Goal: Task Accomplishment & Management: Manage account settings

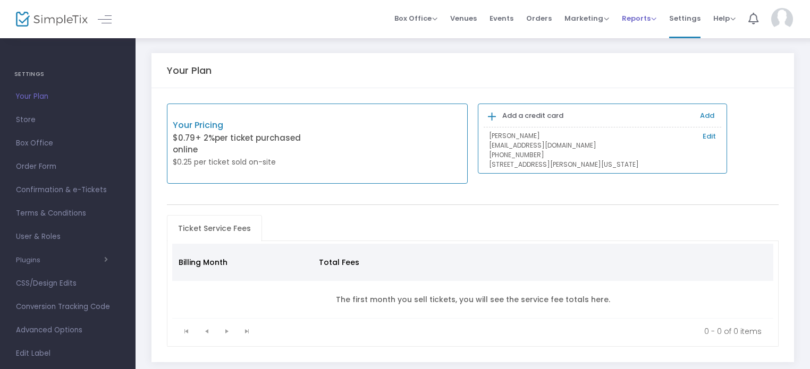
click at [639, 16] on span "Reports" at bounding box center [639, 18] width 35 height 10
click at [594, 16] on span "Marketing" at bounding box center [587, 18] width 45 height 10
click at [591, 38] on li "Promo Codes" at bounding box center [607, 36] width 85 height 21
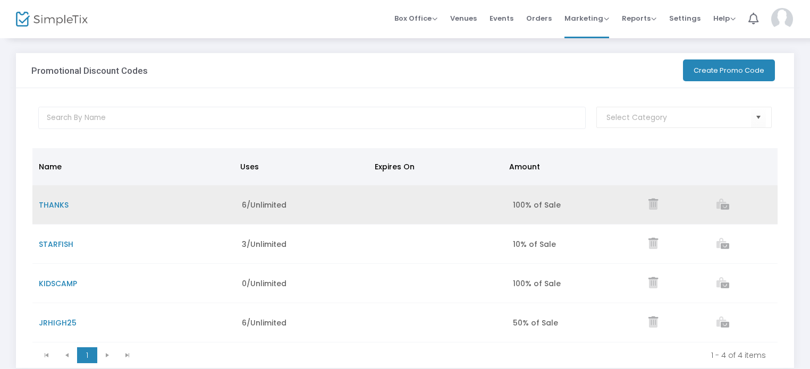
scroll to position [11, 0]
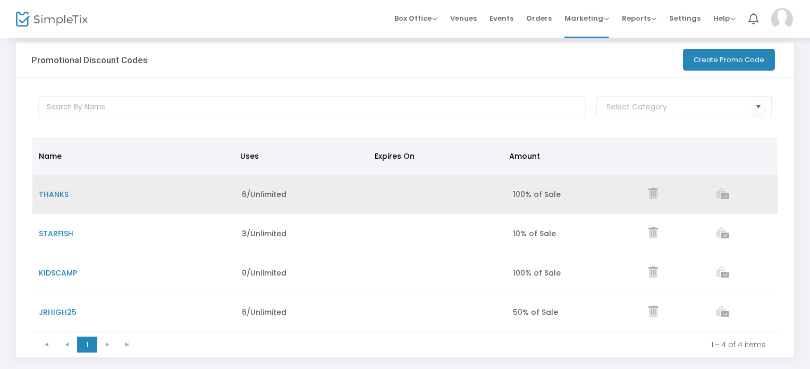
click at [549, 201] on td "100% of Sale" at bounding box center [575, 194] width 136 height 39
click at [57, 191] on span "THANKS" at bounding box center [54, 194] width 30 height 11
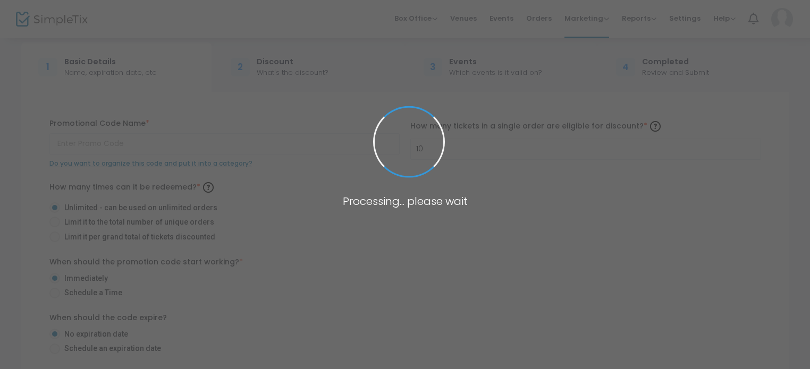
type input "THANKS"
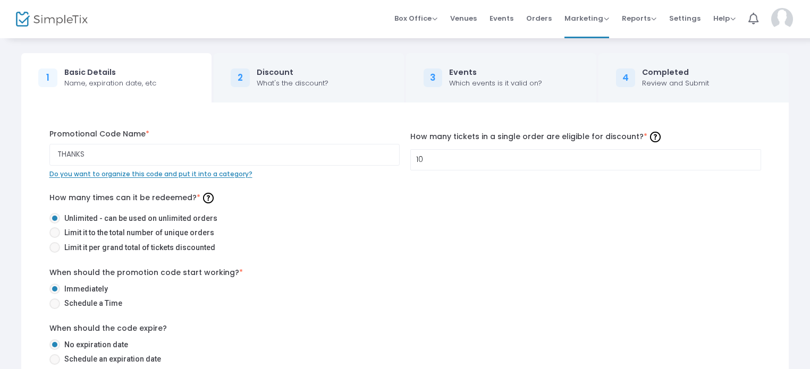
click at [275, 72] on div "Discount" at bounding box center [293, 72] width 72 height 11
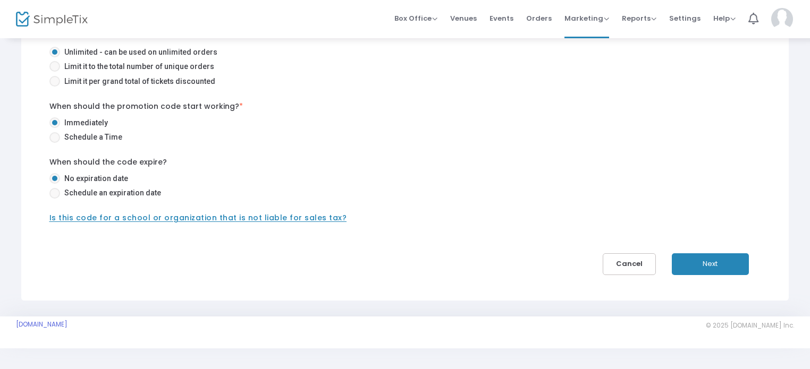
click at [702, 254] on button "Next" at bounding box center [710, 265] width 77 height 22
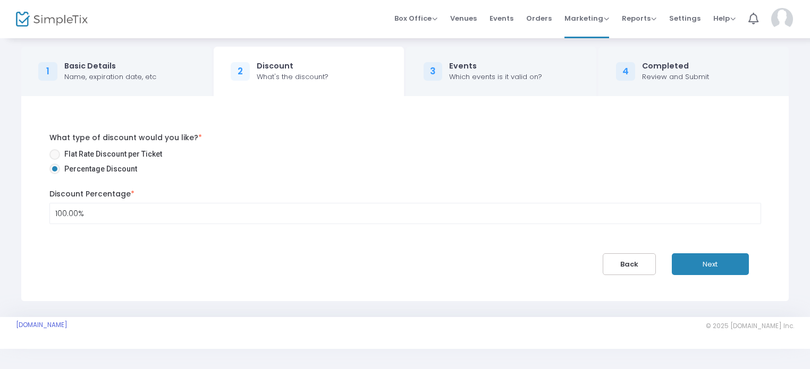
click at [629, 257] on button "Back" at bounding box center [629, 265] width 53 height 22
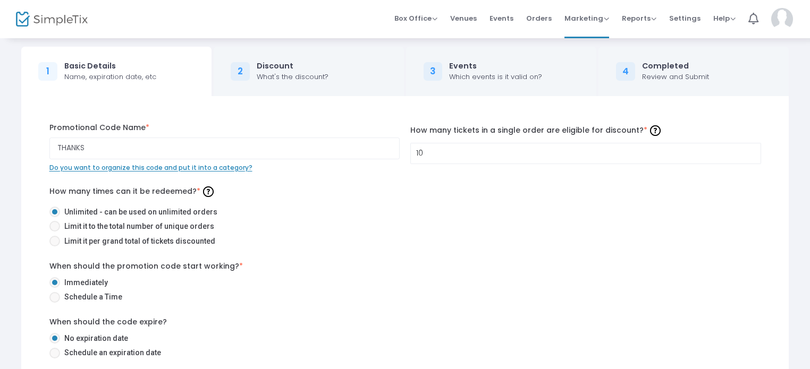
scroll to position [166, 0]
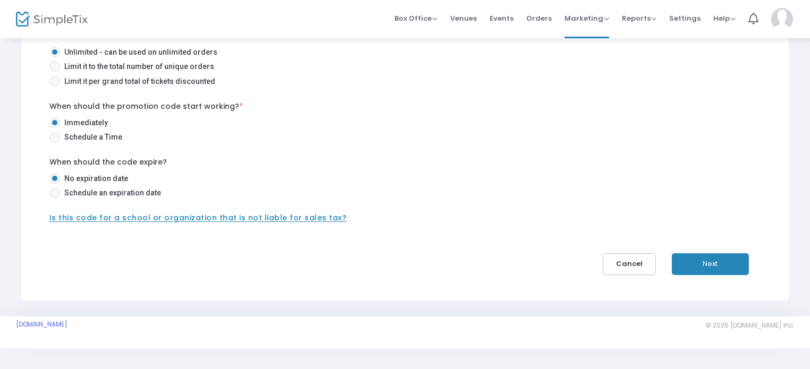
click at [706, 266] on button "Next" at bounding box center [710, 265] width 77 height 22
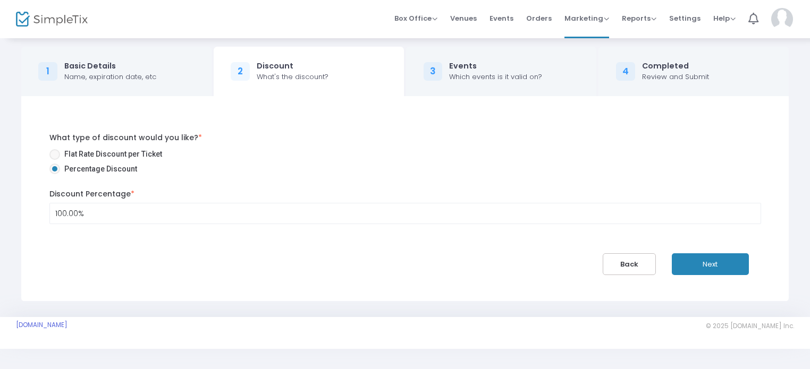
click at [706, 266] on button "Next" at bounding box center [710, 265] width 77 height 22
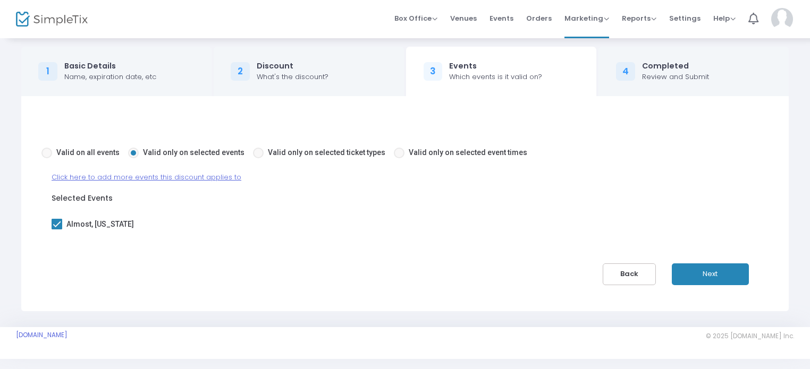
scroll to position [17, 0]
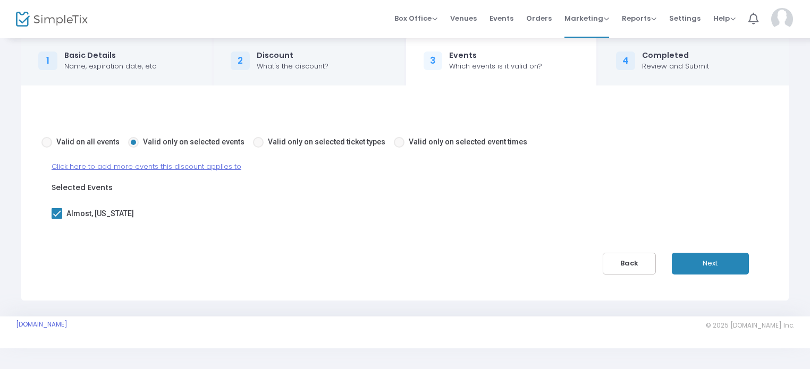
click at [217, 163] on span "Click here to add more events this discount applies to" at bounding box center [147, 167] width 190 height 10
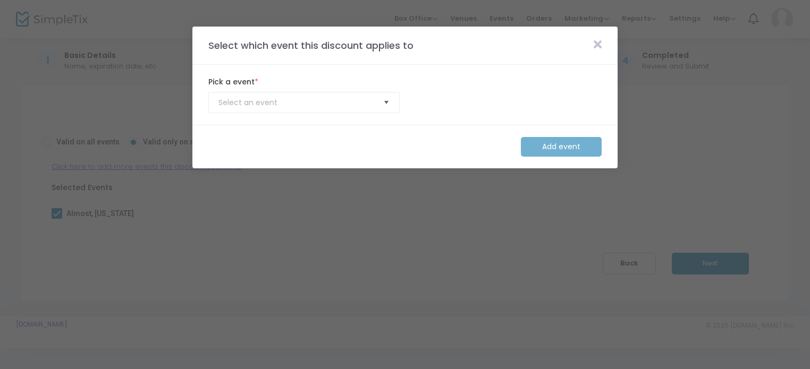
click at [386, 100] on span "Select" at bounding box center [387, 103] width 18 height 18
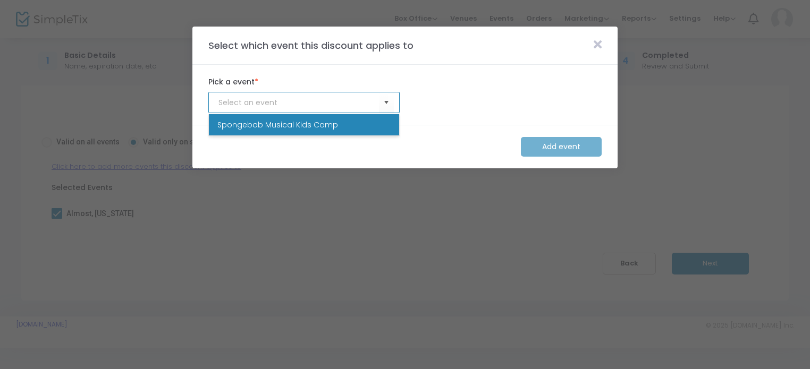
click at [348, 125] on li "Spongebob Musical Kids Camp" at bounding box center [304, 124] width 190 height 21
type input "Spongebob Musical Kids Camp"
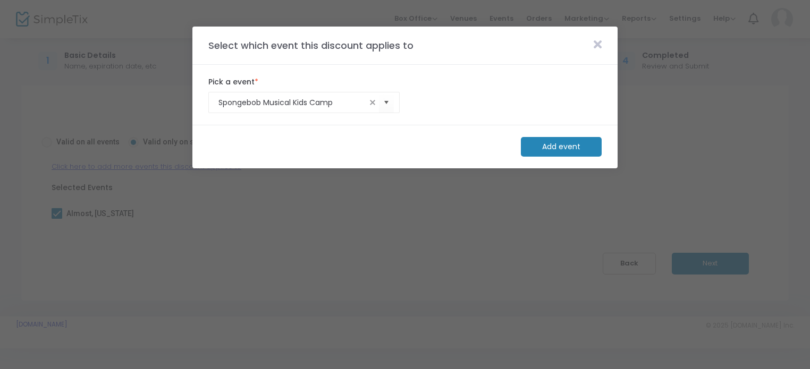
click at [549, 145] on m-button "Add event" at bounding box center [561, 147] width 81 height 20
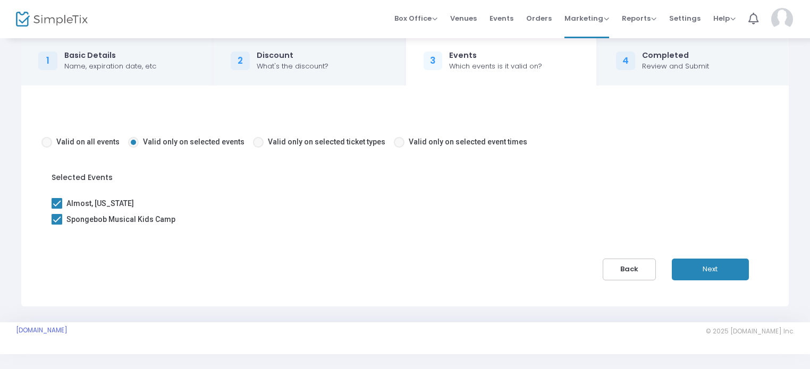
click at [692, 266] on button "Next" at bounding box center [710, 270] width 77 height 22
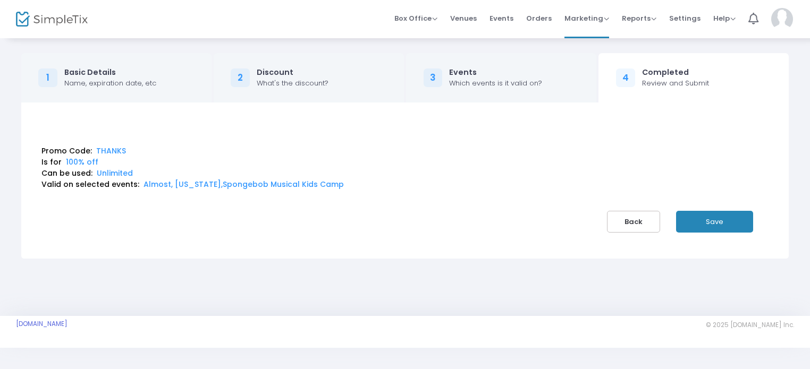
scroll to position [0, 0]
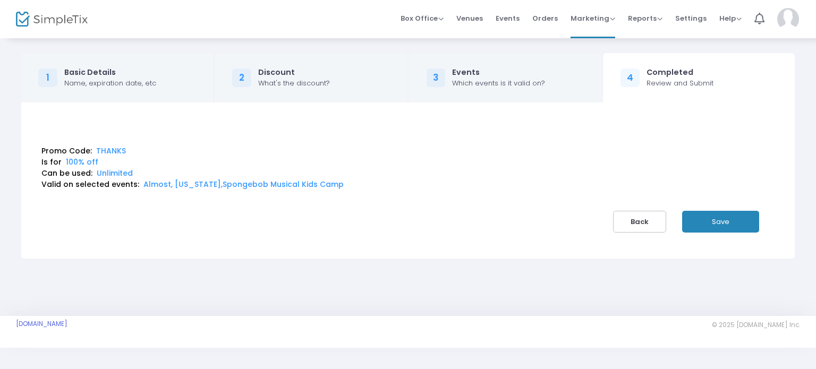
click at [719, 213] on button "Save" at bounding box center [721, 222] width 77 height 22
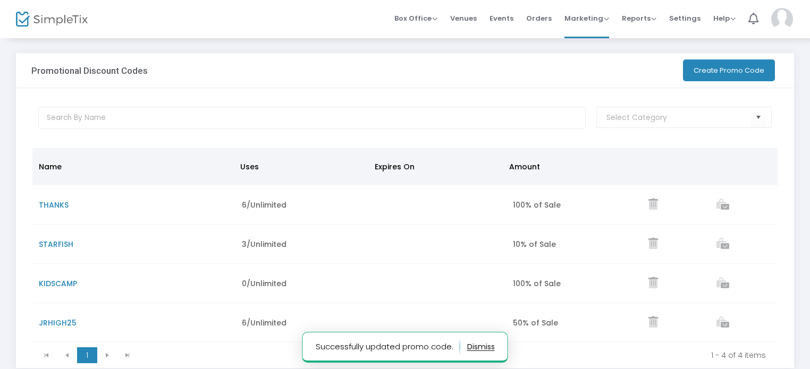
click at [714, 64] on button "Create Promo Code" at bounding box center [729, 71] width 92 height 22
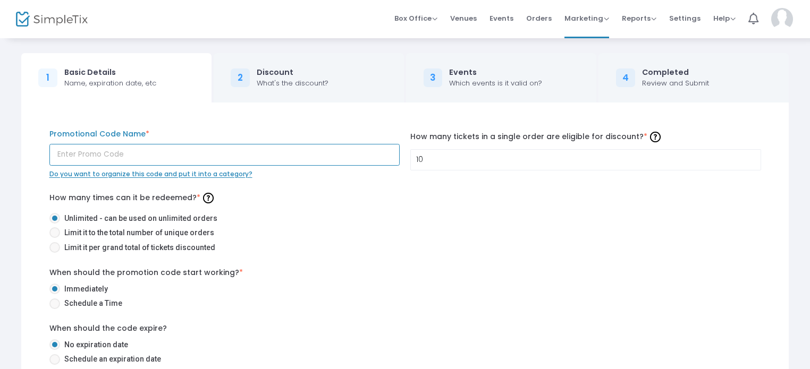
click at [235, 157] on input "text" at bounding box center [224, 155] width 351 height 22
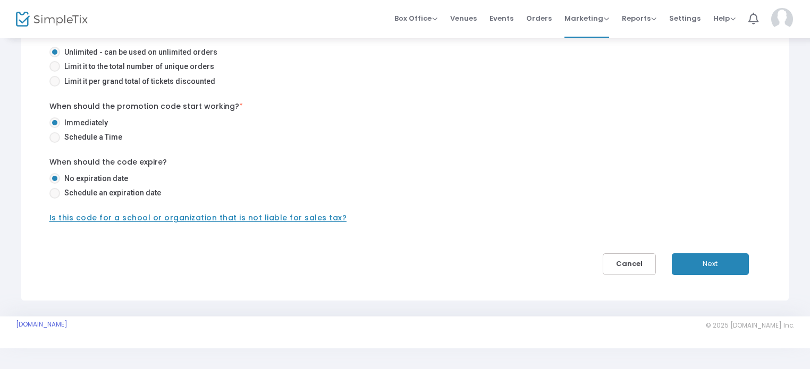
type input "MRSPUFF"
click at [696, 265] on button "Next" at bounding box center [710, 265] width 77 height 22
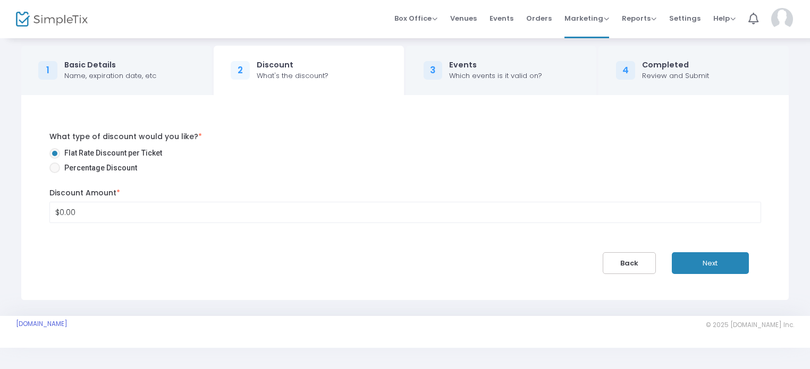
scroll to position [6, 0]
click at [61, 170] on span "Percentage Discount" at bounding box center [98, 169] width 77 height 11
click at [55, 174] on input "Percentage Discount" at bounding box center [54, 174] width 1 height 1
radio input "true"
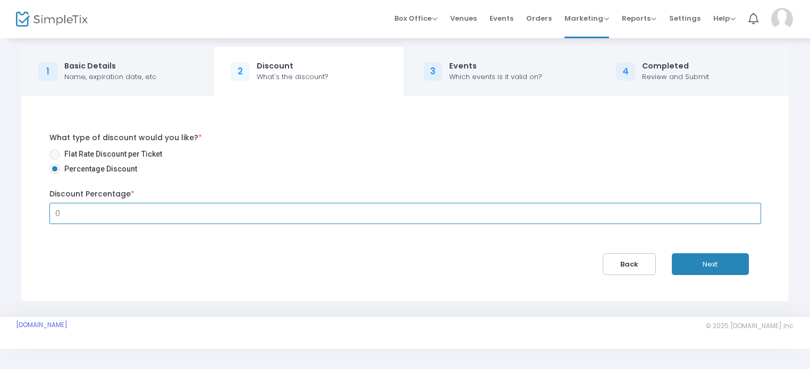
click at [74, 213] on input "0" at bounding box center [405, 214] width 711 height 20
type input "50.00%"
click at [115, 234] on div "What type of discount would you like? * Flat Rate Discount per Ticket Percentag…" at bounding box center [405, 199] width 744 height 154
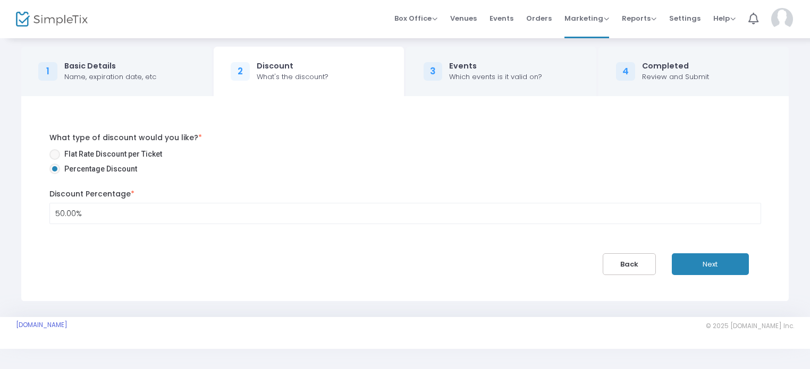
click at [710, 262] on button "Next" at bounding box center [710, 265] width 77 height 22
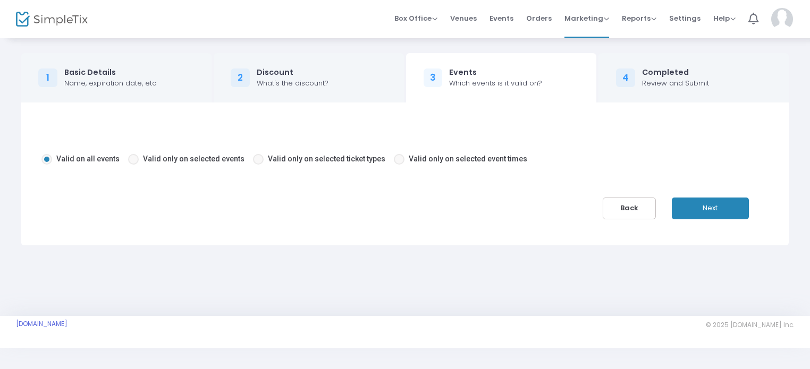
scroll to position [0, 0]
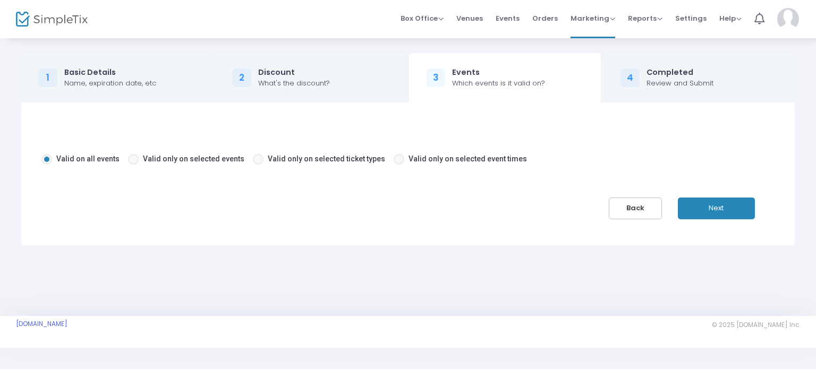
click at [133, 157] on span at bounding box center [133, 159] width 11 height 11
click at [133, 165] on input "Valid only on selected events" at bounding box center [133, 165] width 1 height 1
radio input "true"
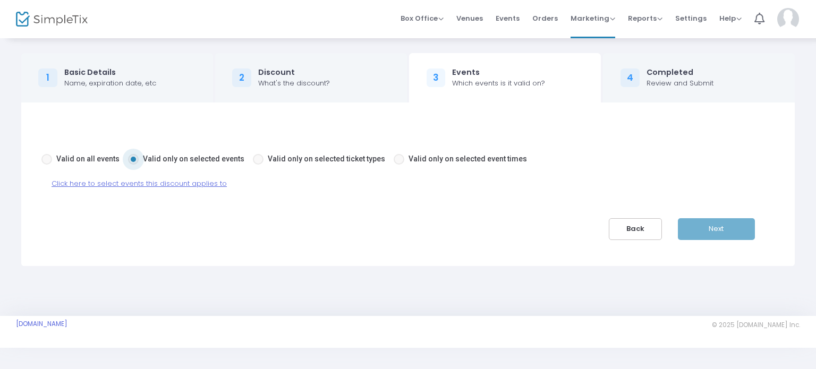
click at [134, 185] on span "Click here to select events this discount applies to" at bounding box center [139, 184] width 175 height 10
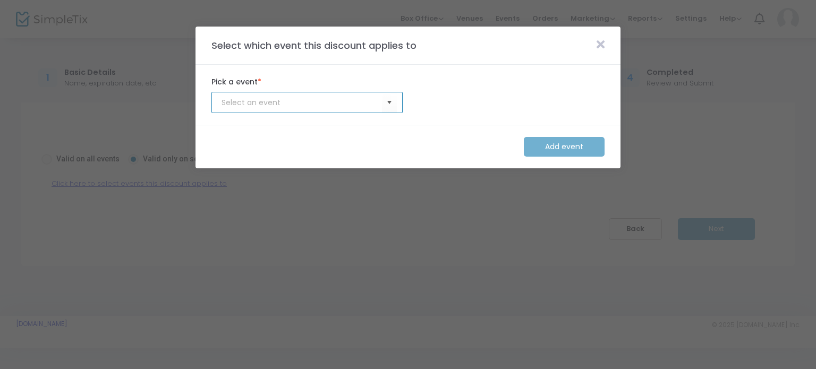
click at [373, 105] on input at bounding box center [302, 102] width 161 height 11
click at [387, 103] on span "Select" at bounding box center [390, 103] width 18 height 18
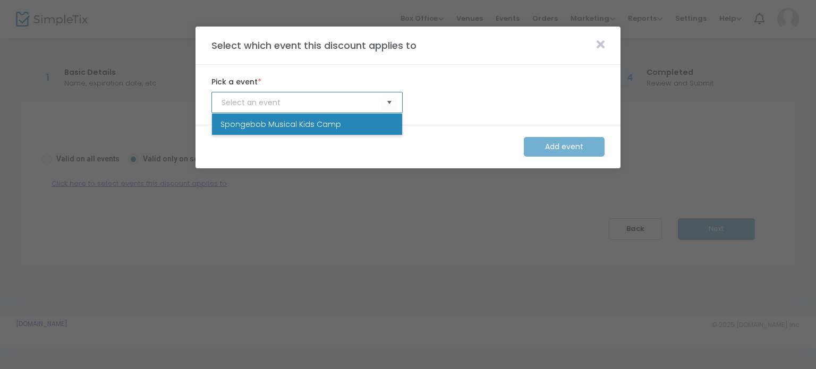
click at [376, 122] on li "Spongebob Musical Kids Camp" at bounding box center [307, 124] width 190 height 21
type input "Spongebob Musical Kids Camp"
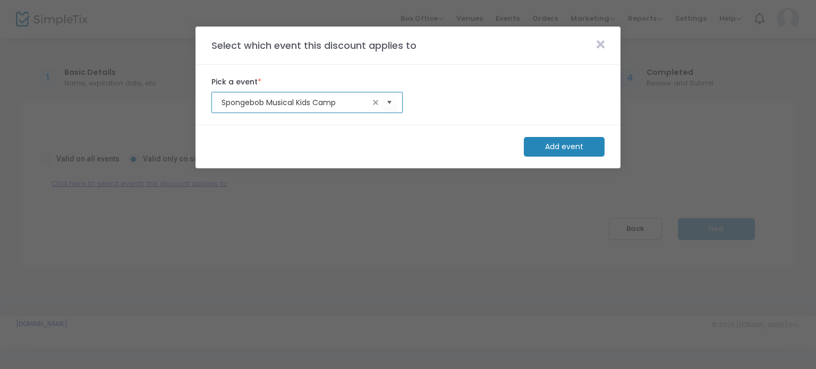
click at [567, 143] on m-button "Add event" at bounding box center [564, 147] width 81 height 20
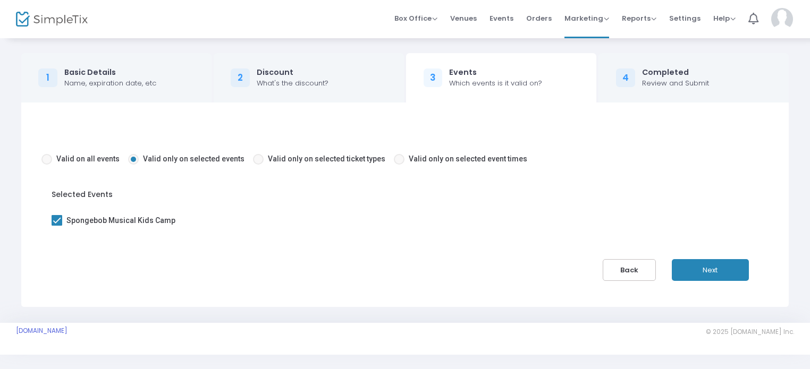
click at [709, 265] on button "Next" at bounding box center [710, 270] width 77 height 22
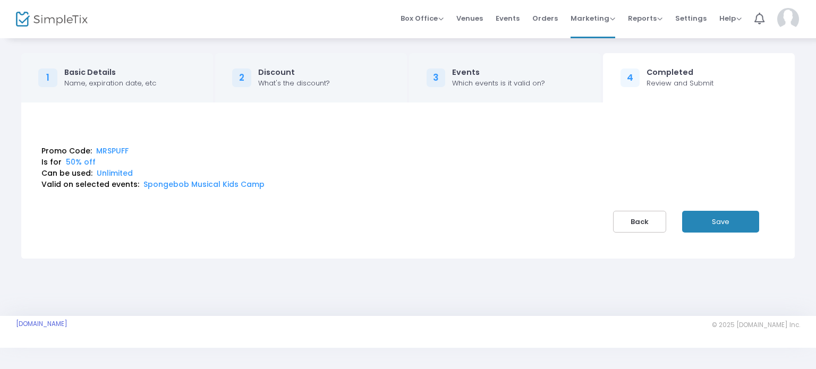
click at [723, 225] on button "Save" at bounding box center [721, 222] width 77 height 22
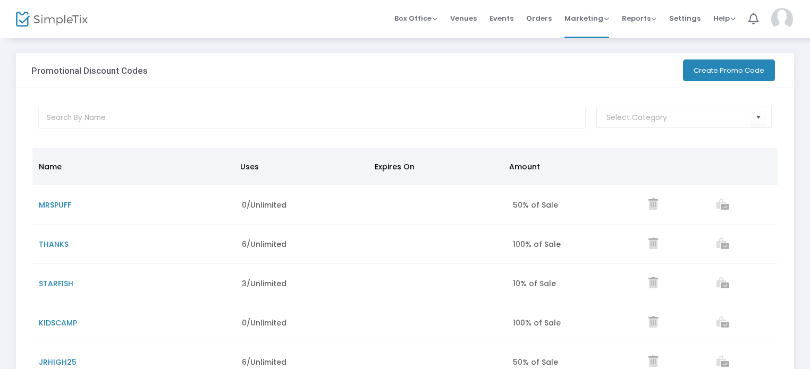
scroll to position [146, 0]
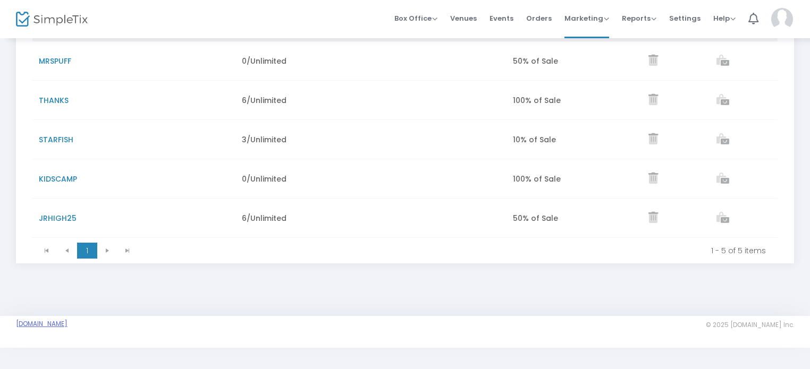
click at [68, 322] on link "[DOMAIN_NAME]" at bounding box center [42, 324] width 52 height 9
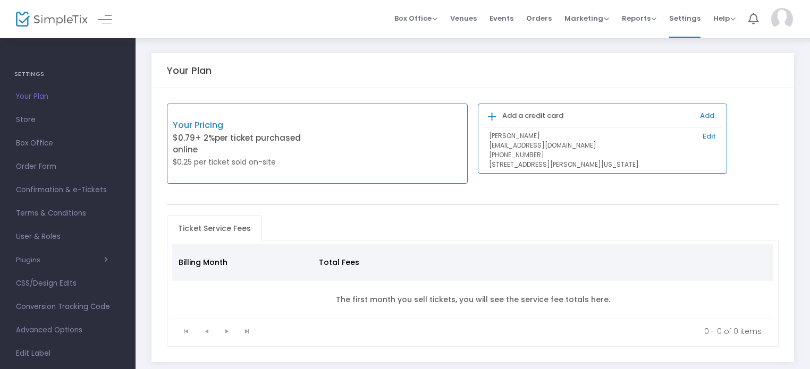
scroll to position [61, 0]
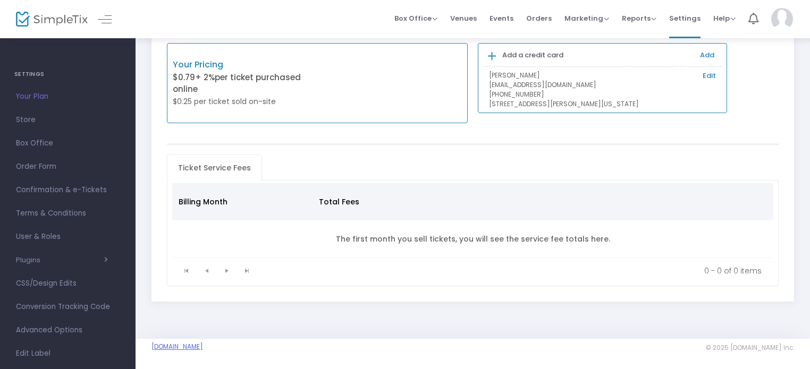
click at [196, 344] on link "[DOMAIN_NAME]" at bounding box center [177, 347] width 52 height 9
